Goal: Information Seeking & Learning: Check status

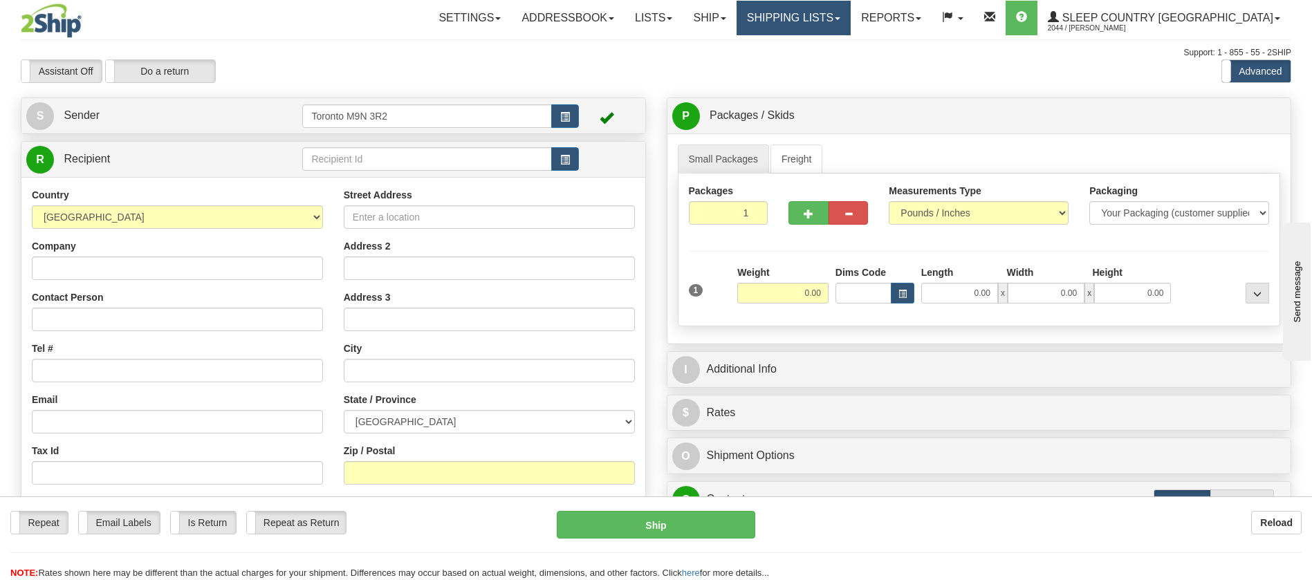
click at [851, 12] on link "Shipping lists" at bounding box center [793, 18] width 114 height 35
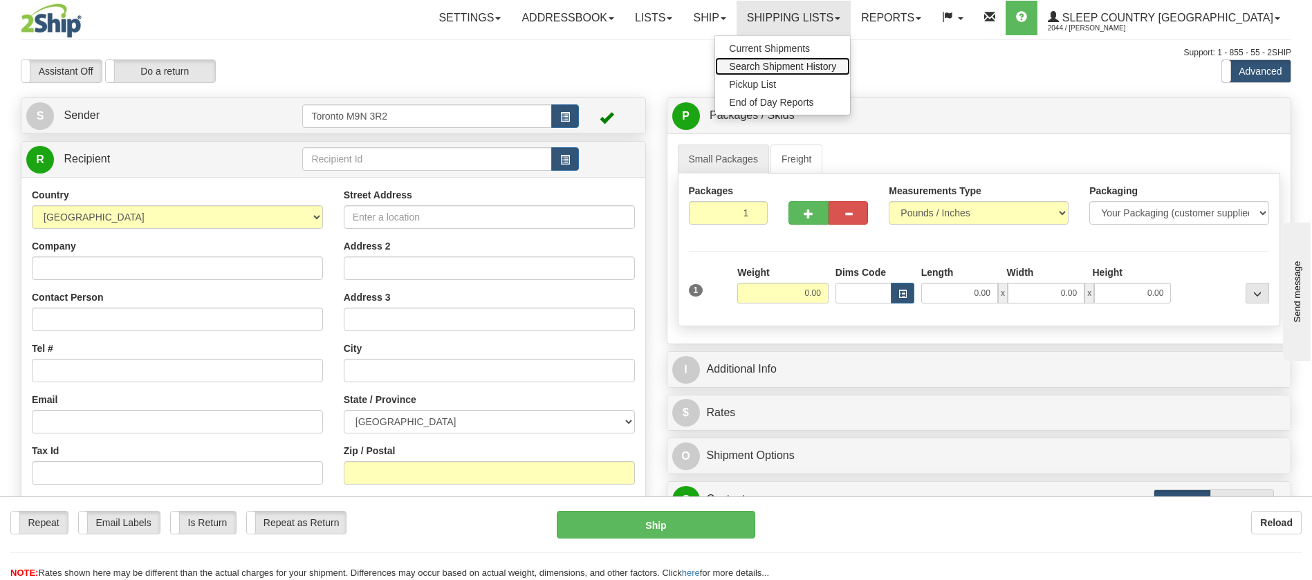
click at [836, 61] on span "Search Shipment History" at bounding box center [782, 66] width 107 height 11
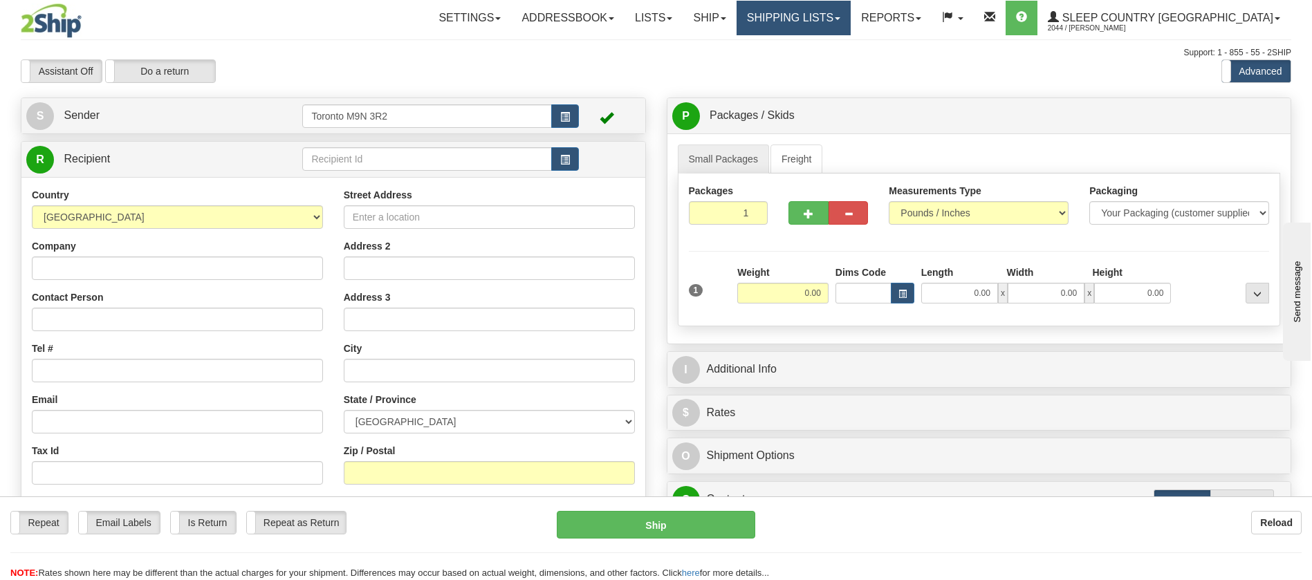
click at [851, 18] on link "Shipping lists" at bounding box center [793, 18] width 114 height 35
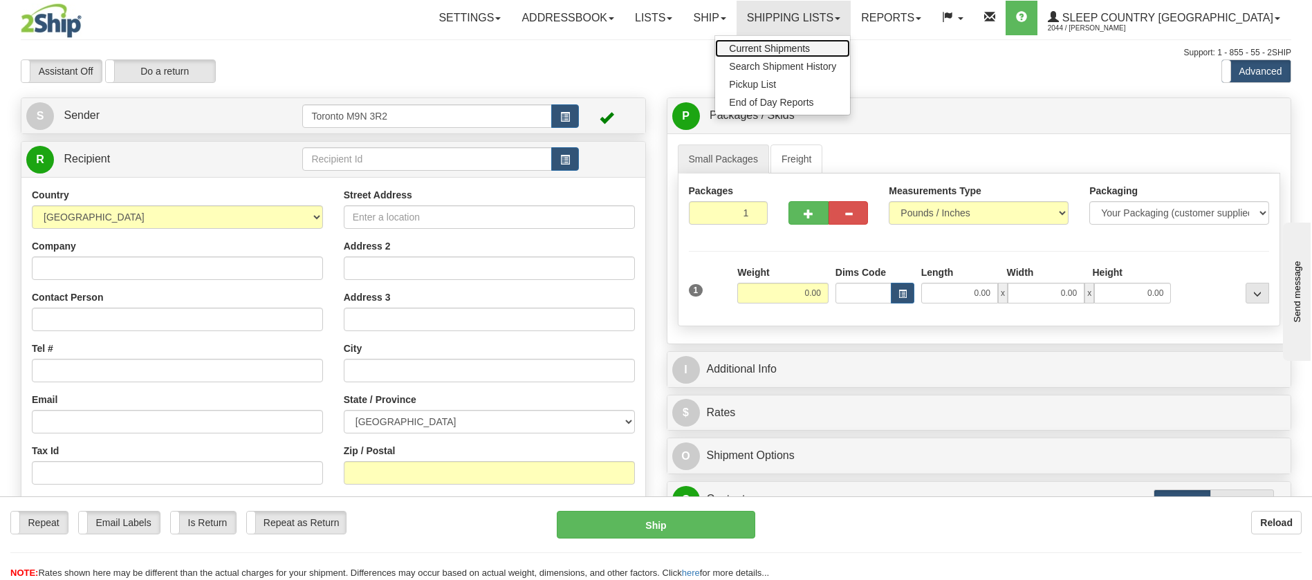
click at [850, 55] on link "Current Shipments" at bounding box center [782, 48] width 135 height 18
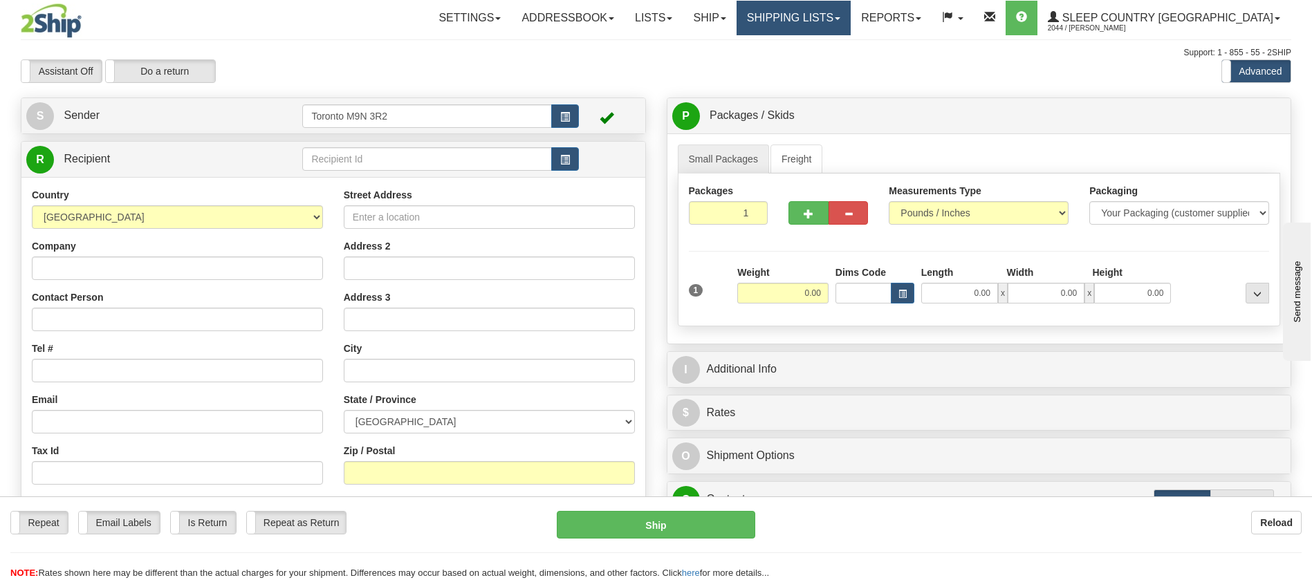
click at [851, 2] on link "Shipping lists" at bounding box center [793, 18] width 114 height 35
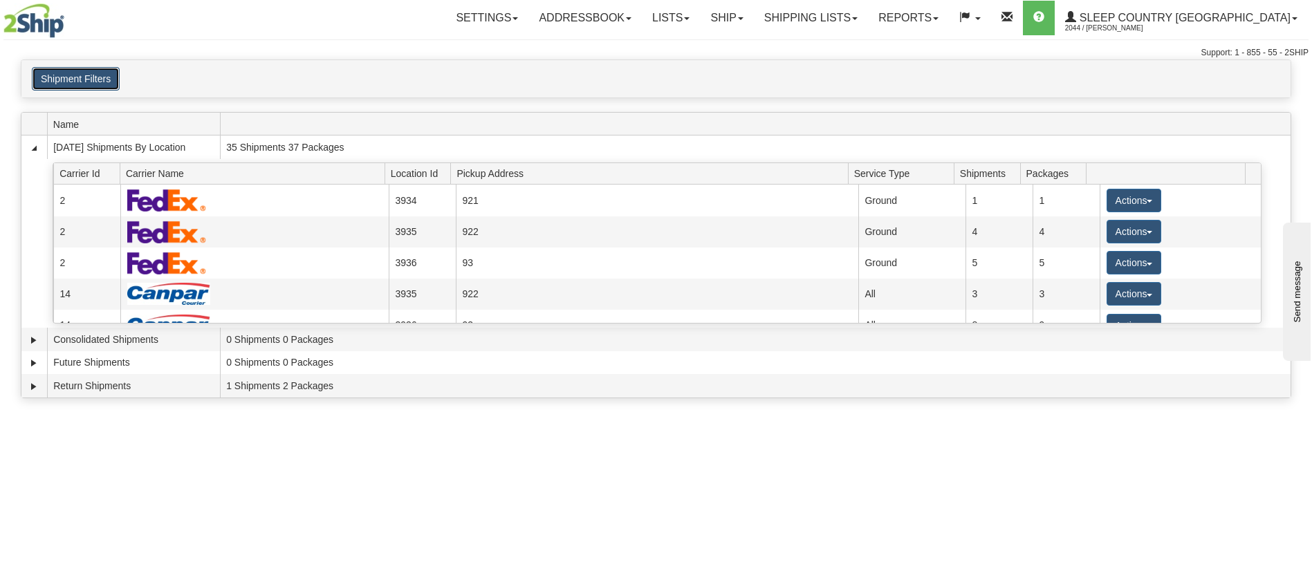
click at [89, 75] on button "Shipment Filters" at bounding box center [76, 79] width 88 height 24
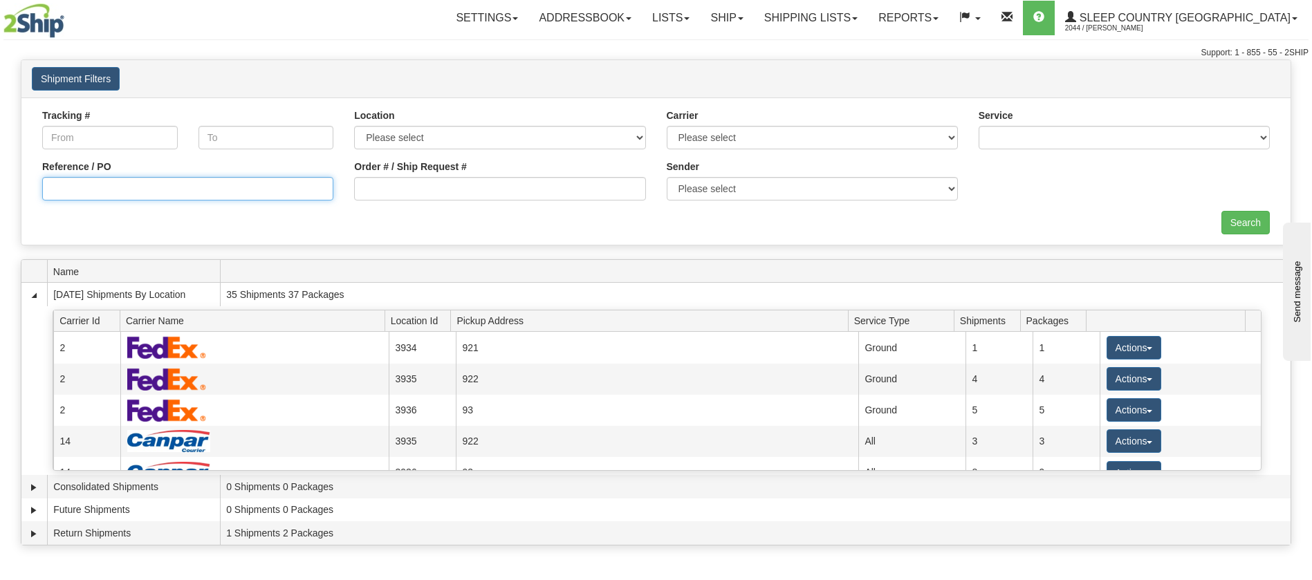
click at [183, 190] on input "Reference / PO" at bounding box center [187, 189] width 291 height 24
paste input "9000I014618"
type input "9000I014618"
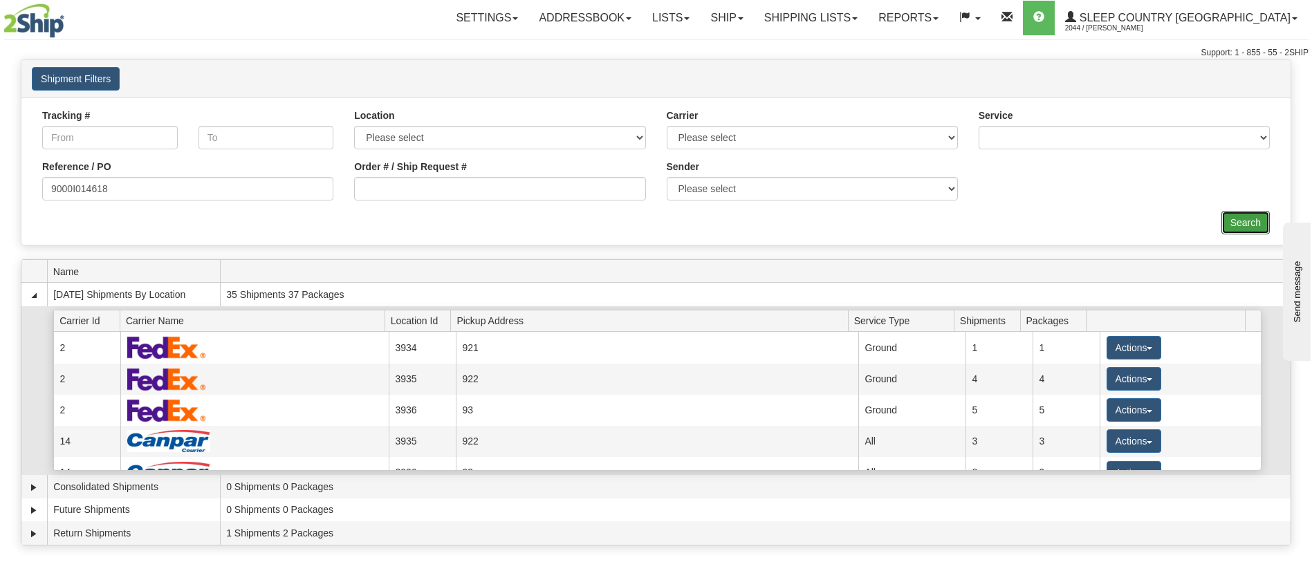
click at [1253, 221] on input "Search" at bounding box center [1245, 223] width 48 height 24
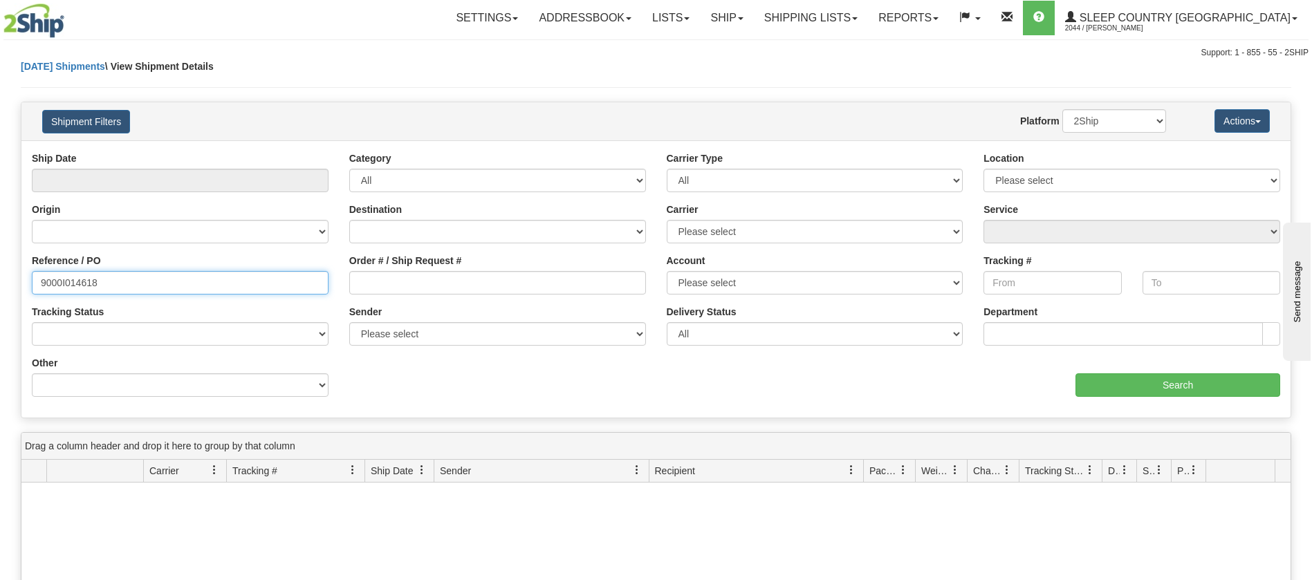
drag, startPoint x: 103, startPoint y: 280, endPoint x: 0, endPoint y: 279, distance: 103.0
click at [0, 279] on div "Please wait... × Confirm Delete Delete Cancel × Confirm Delete Yes No Cancel × …" at bounding box center [656, 452] width 1312 height 787
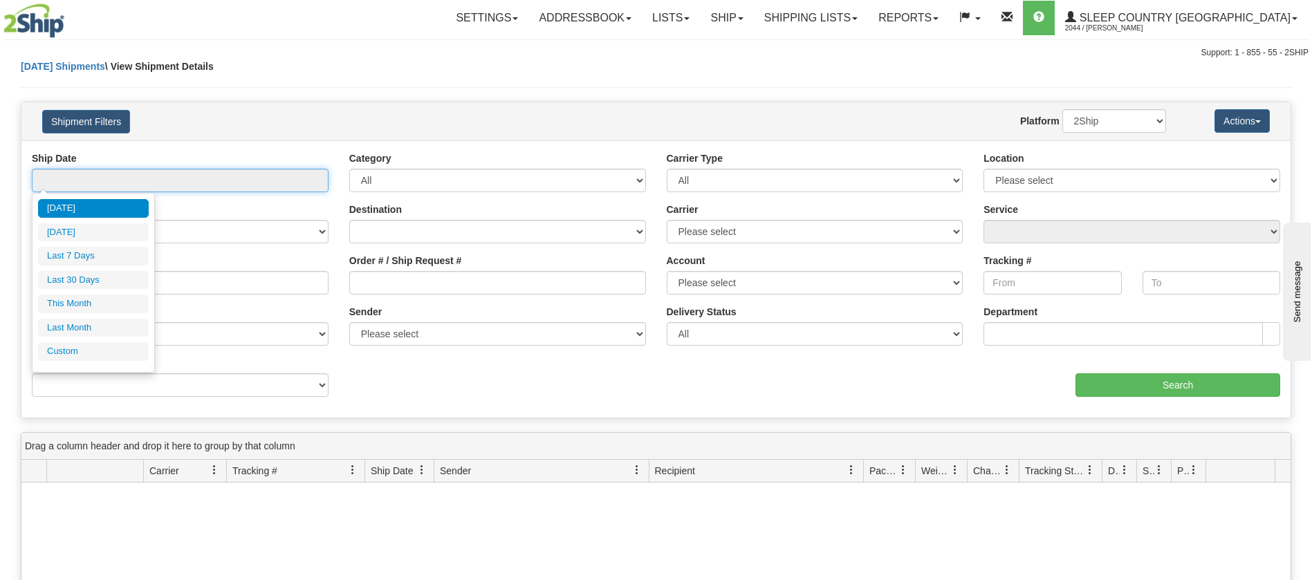
click at [187, 169] on input "text" at bounding box center [180, 181] width 297 height 24
click at [89, 277] on li "Last 30 Days" at bounding box center [93, 280] width 111 height 19
type input "From 07/26/2025 To 08/24/2025"
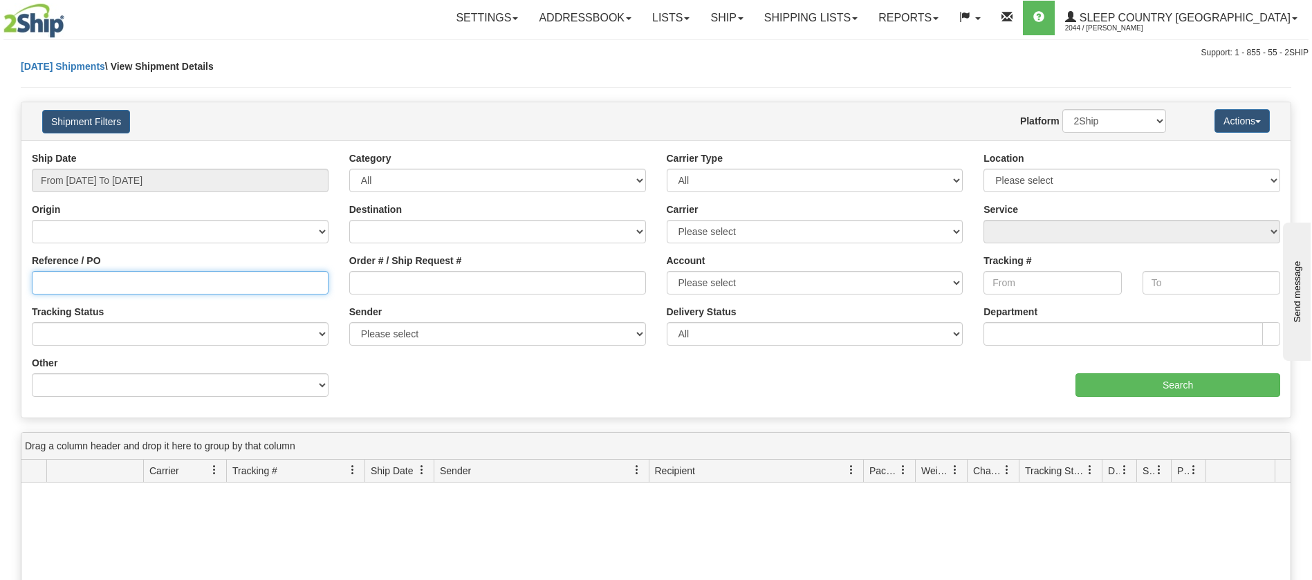
click at [100, 288] on input "Reference / PO" at bounding box center [180, 283] width 297 height 24
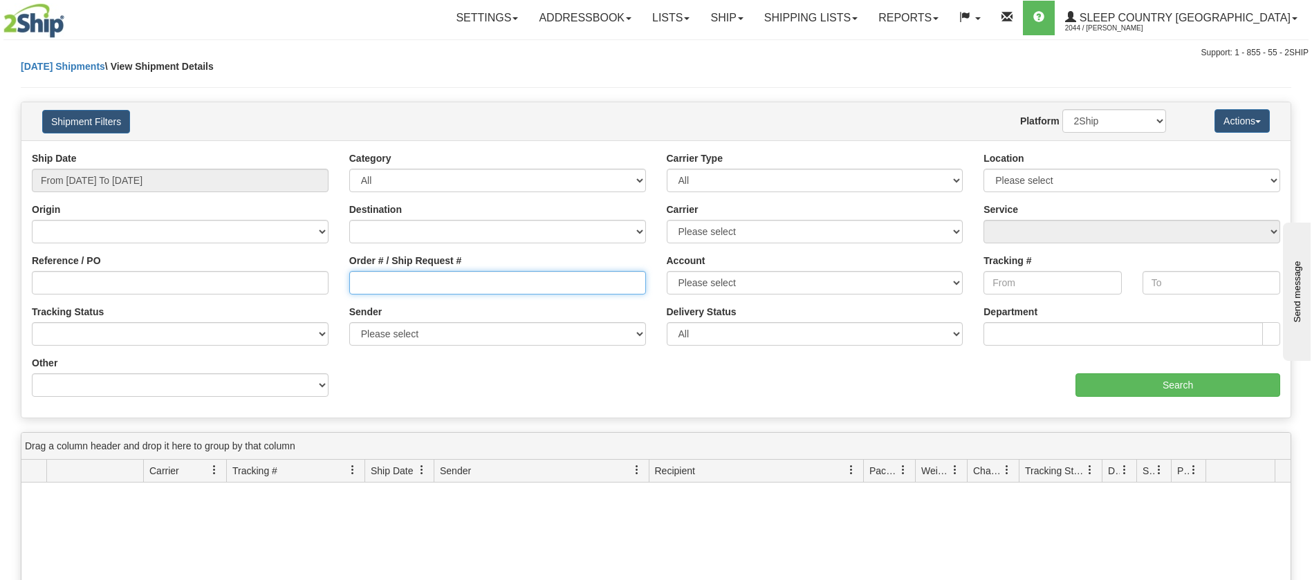
click at [391, 289] on input "Order # / Ship Request #" at bounding box center [497, 283] width 297 height 24
paste input "9000I014618"
type input "9000I014618"
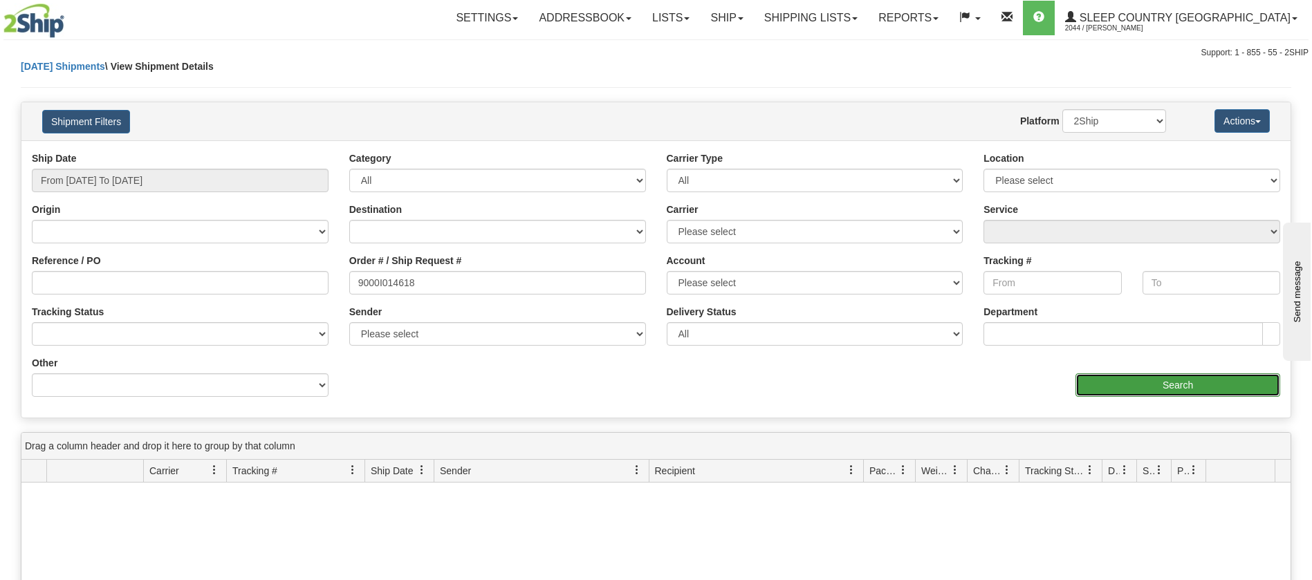
click at [1151, 387] on input "Search" at bounding box center [1177, 385] width 205 height 24
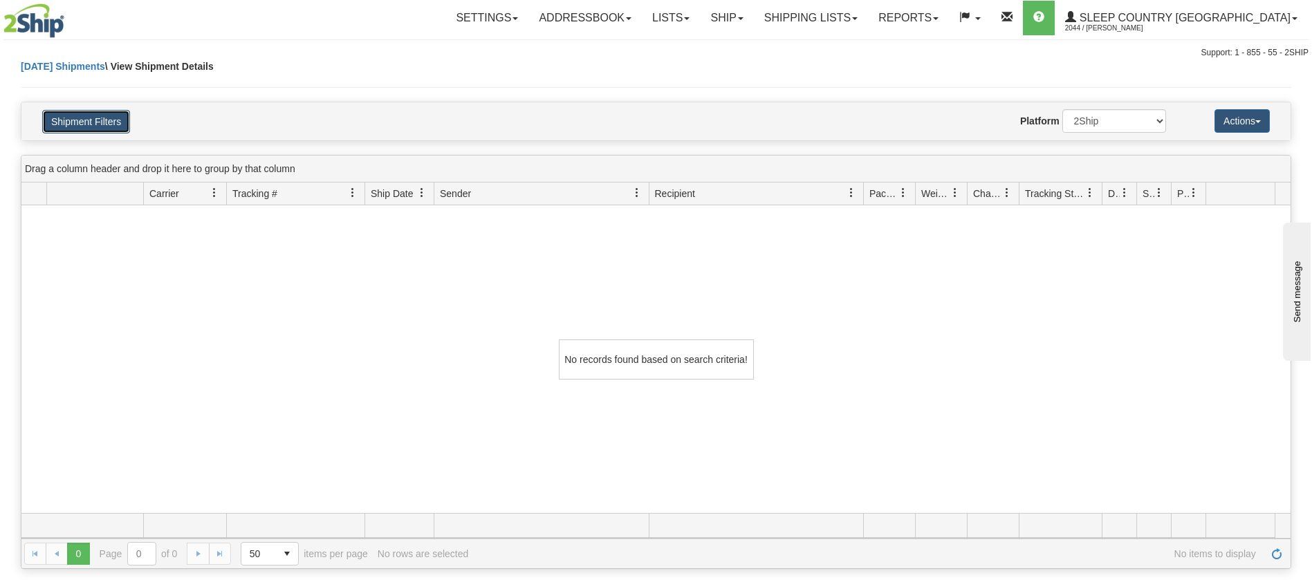
click at [85, 115] on button "Shipment Filters" at bounding box center [86, 122] width 88 height 24
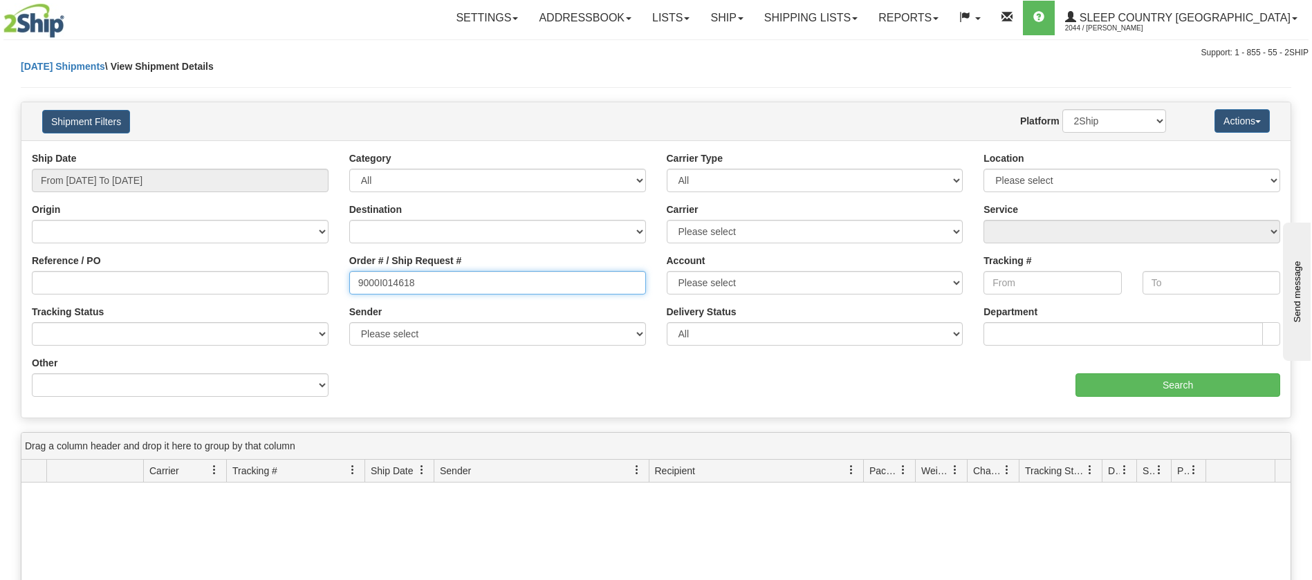
drag, startPoint x: 389, startPoint y: 284, endPoint x: 253, endPoint y: 287, distance: 136.3
click at [253, 151] on div "Reference / PO Order # / Ship Request # 9000I014618 Account Please select Canad…" at bounding box center [655, 151] width 1269 height 0
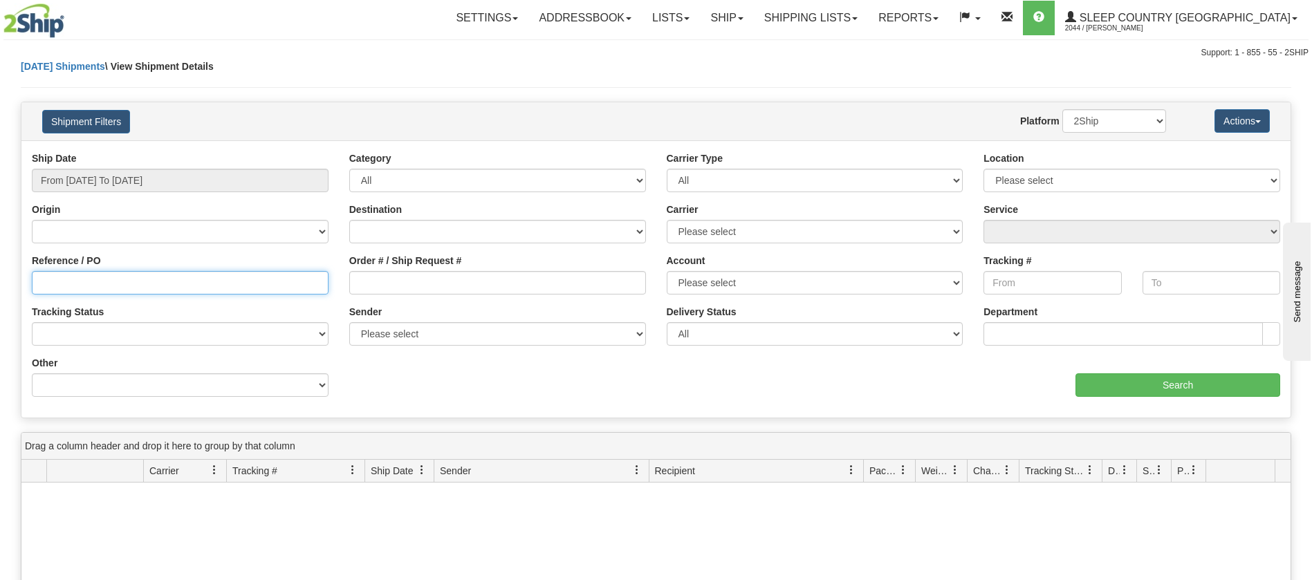
click at [91, 277] on input "Reference / PO" at bounding box center [180, 283] width 297 height 24
paste input "9000I014618"
type input "9000I014618"
click at [1095, 400] on div "Ship Date From 07/26/2025 To 08/24/2025 Category All Inbound Outbound Carrier T…" at bounding box center [655, 279] width 1269 height 256
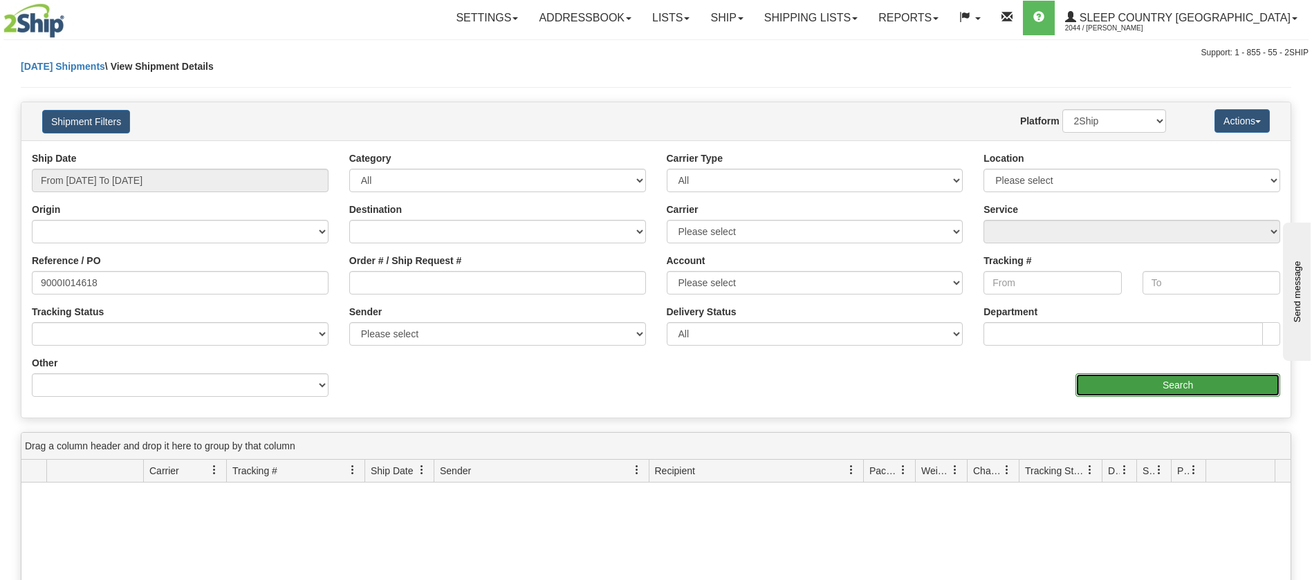
click at [1095, 394] on input "Search" at bounding box center [1177, 385] width 205 height 24
